Goal: Information Seeking & Learning: Learn about a topic

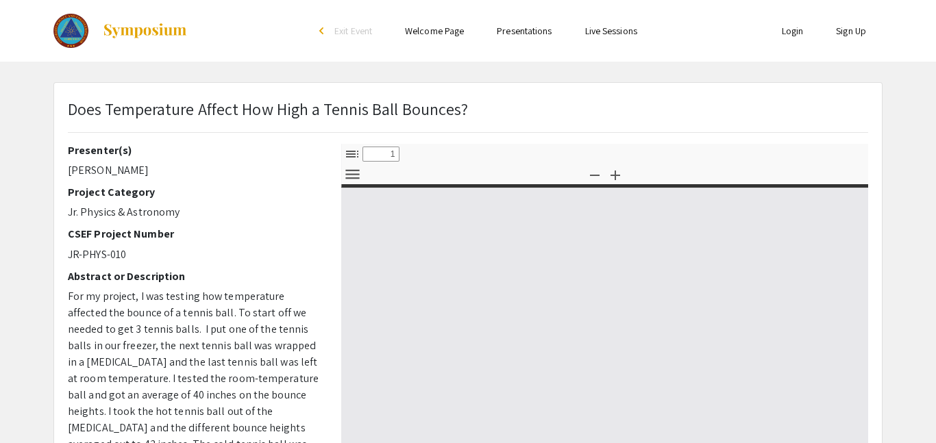
select select "custom"
type input "0"
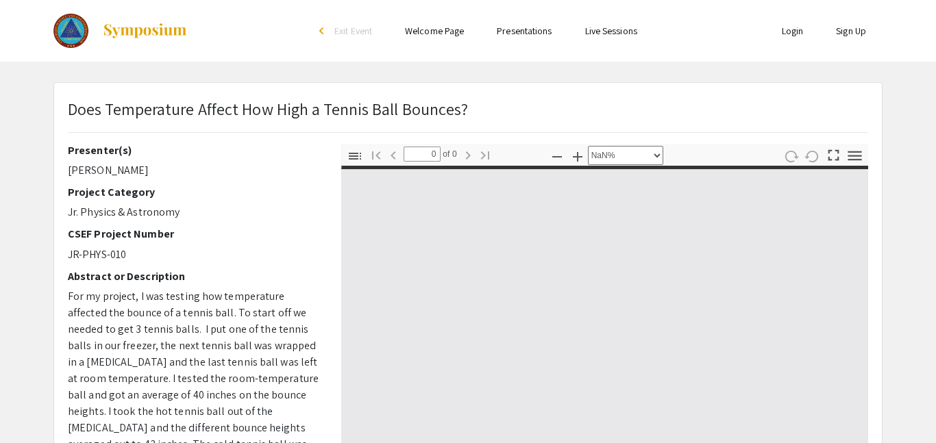
select select "auto"
type input "1"
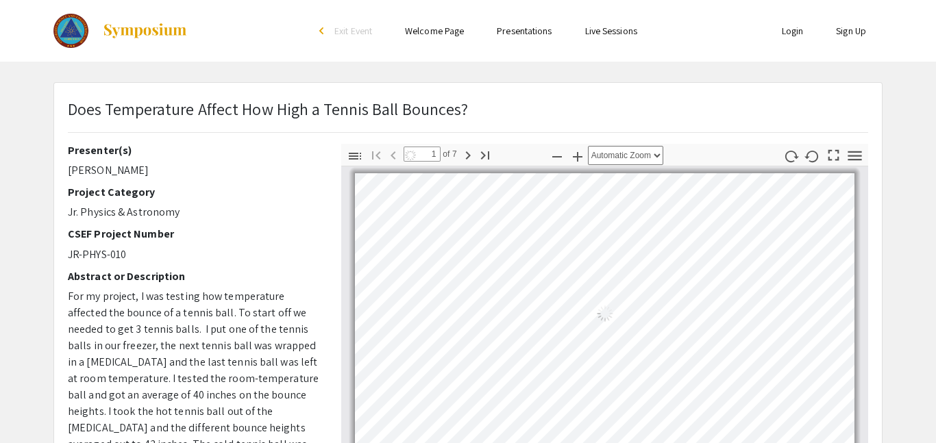
select select "page-width"
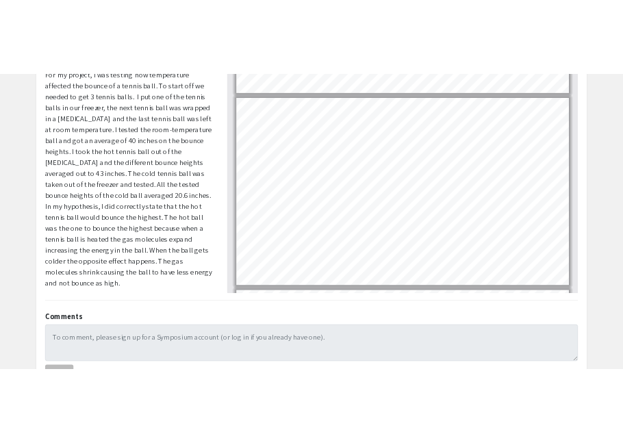
scroll to position [706, 0]
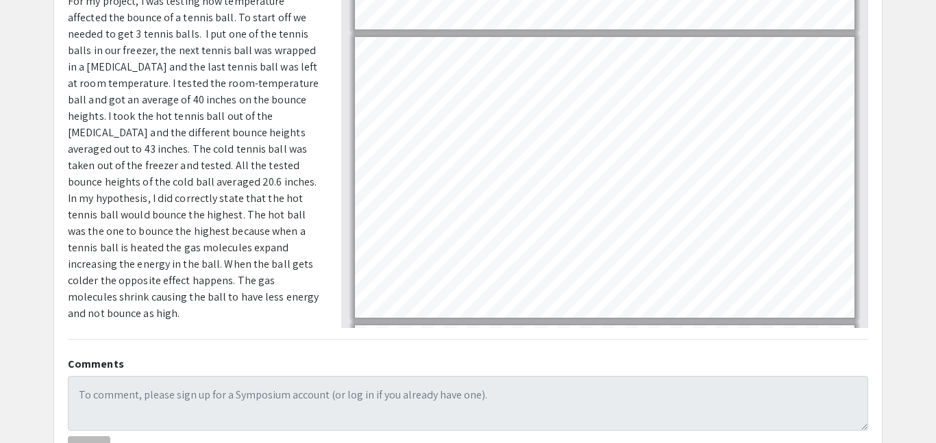
type input "3"
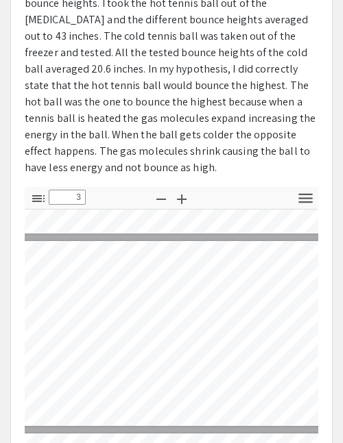
scroll to position [446, 0]
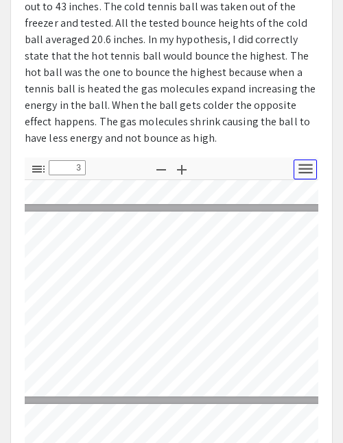
click at [299, 160] on icon "button" at bounding box center [305, 169] width 18 height 18
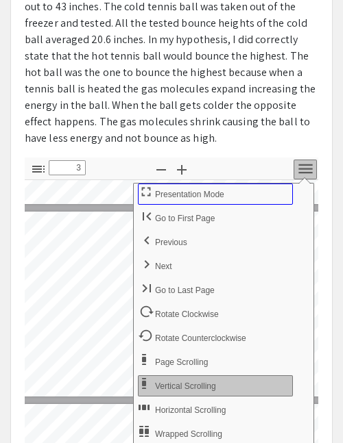
click at [238, 184] on button "Presentation Mode" at bounding box center [215, 194] width 155 height 21
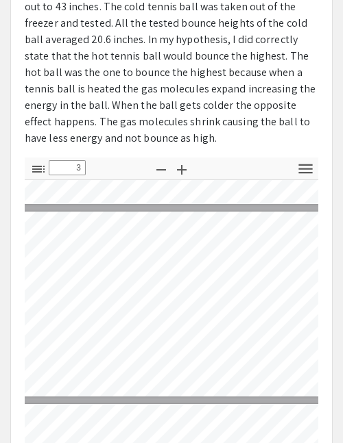
select select "page-fit"
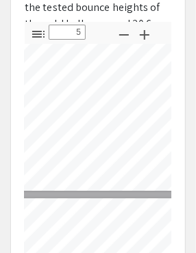
scroll to position [623, 121]
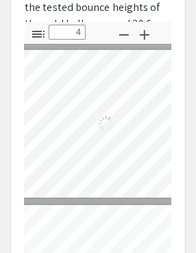
type input "5"
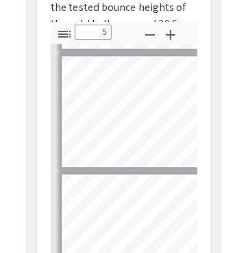
scroll to position [347, 0]
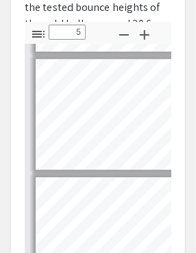
drag, startPoint x: 125, startPoint y: 157, endPoint x: 33, endPoint y: 170, distance: 92.7
click at [33, 172] on div "Page 5" at bounding box center [134, 233] width 210 height 123
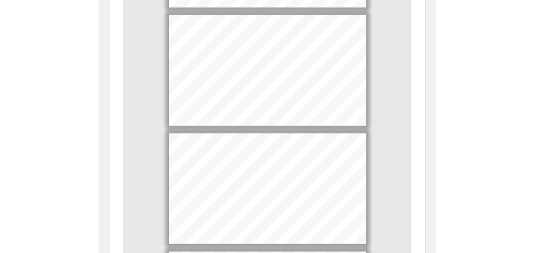
scroll to position [602, 0]
